Goal: Task Accomplishment & Management: Manage account settings

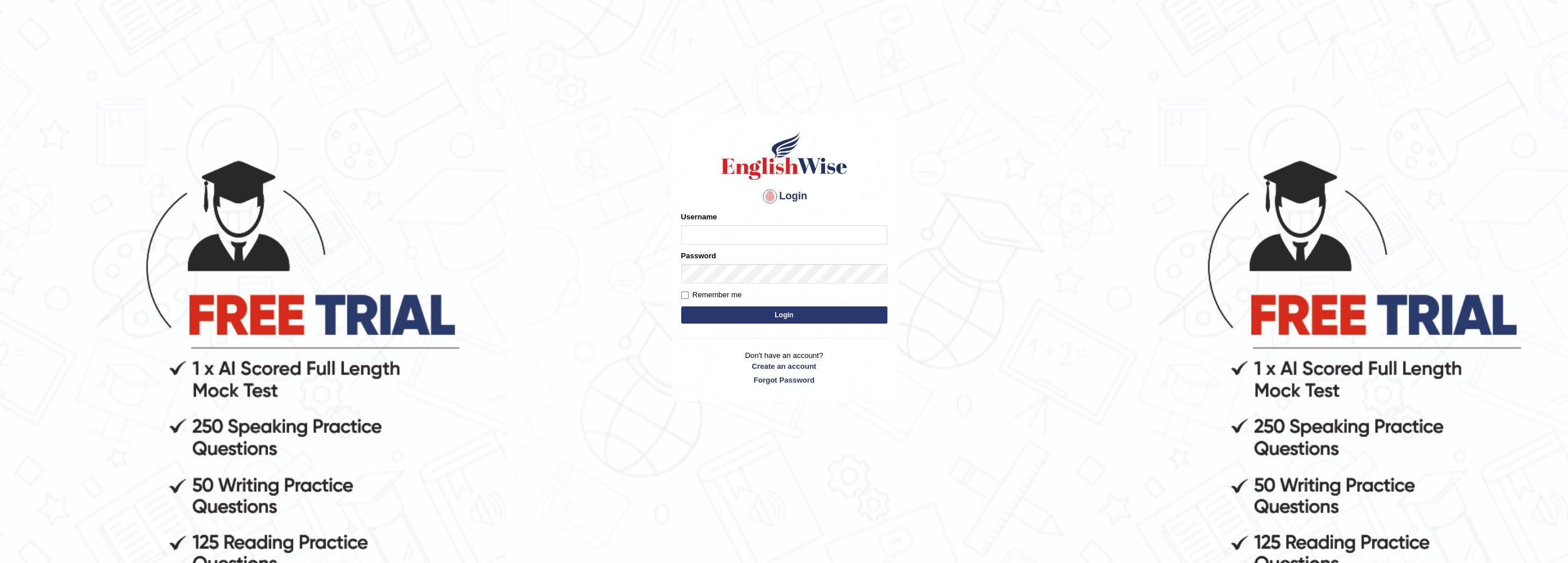
click at [702, 236] on input "Username" at bounding box center [784, 235] width 206 height 20
type input "[EMAIL_ADDRESS][DOMAIN_NAME]"
click at [685, 295] on input "Remember me" at bounding box center [685, 295] width 7 height 7
checkbox input "true"
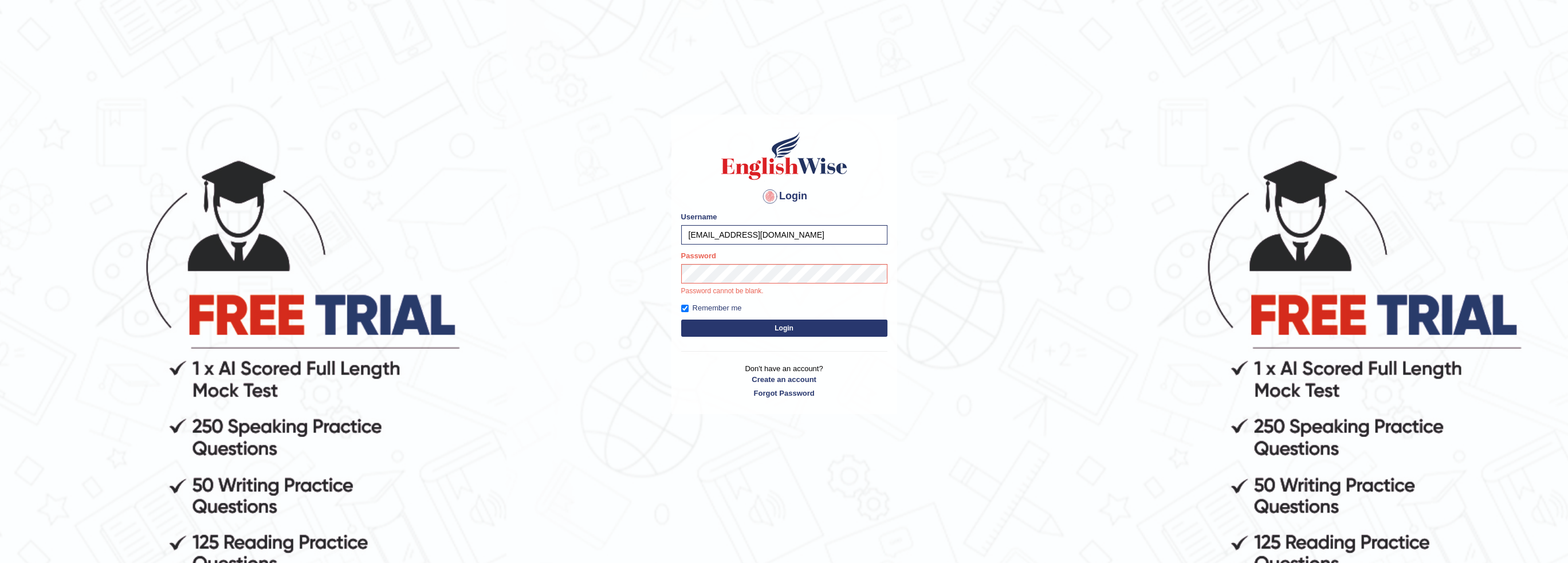
click at [786, 328] on button "Login" at bounding box center [784, 328] width 206 height 17
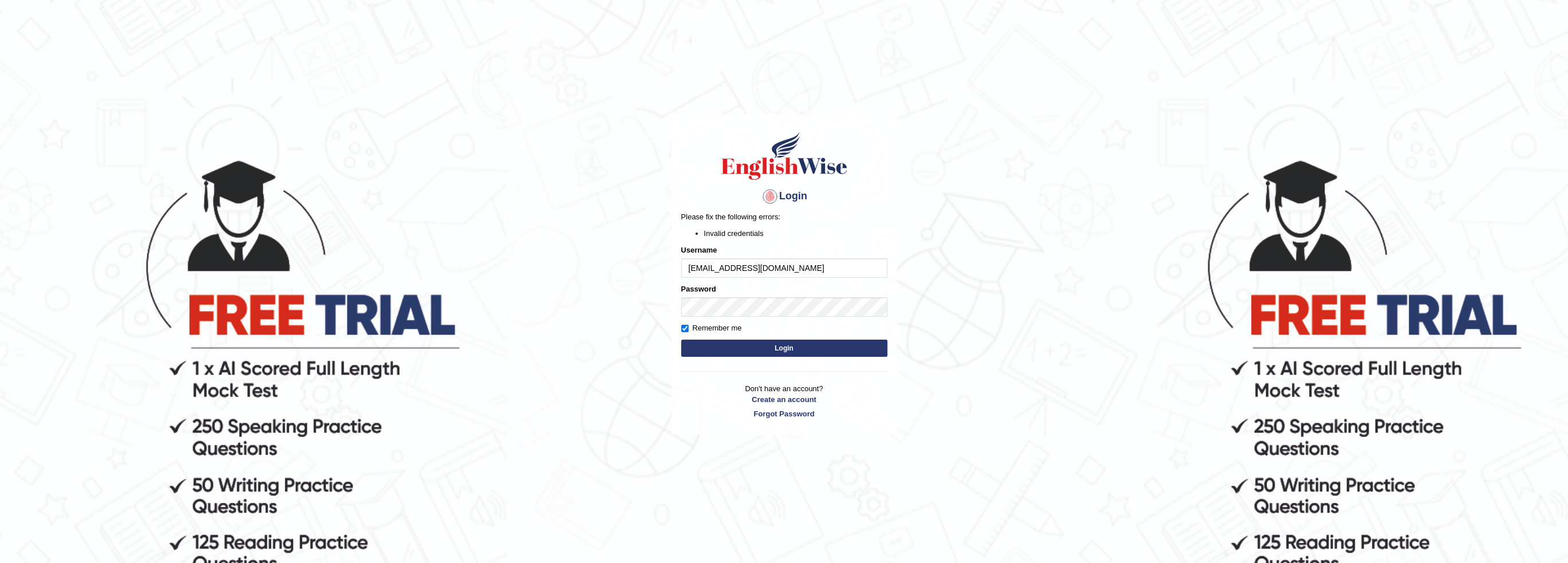
click at [785, 349] on button "Login" at bounding box center [784, 348] width 206 height 17
